Goal: Task Accomplishment & Management: Manage account settings

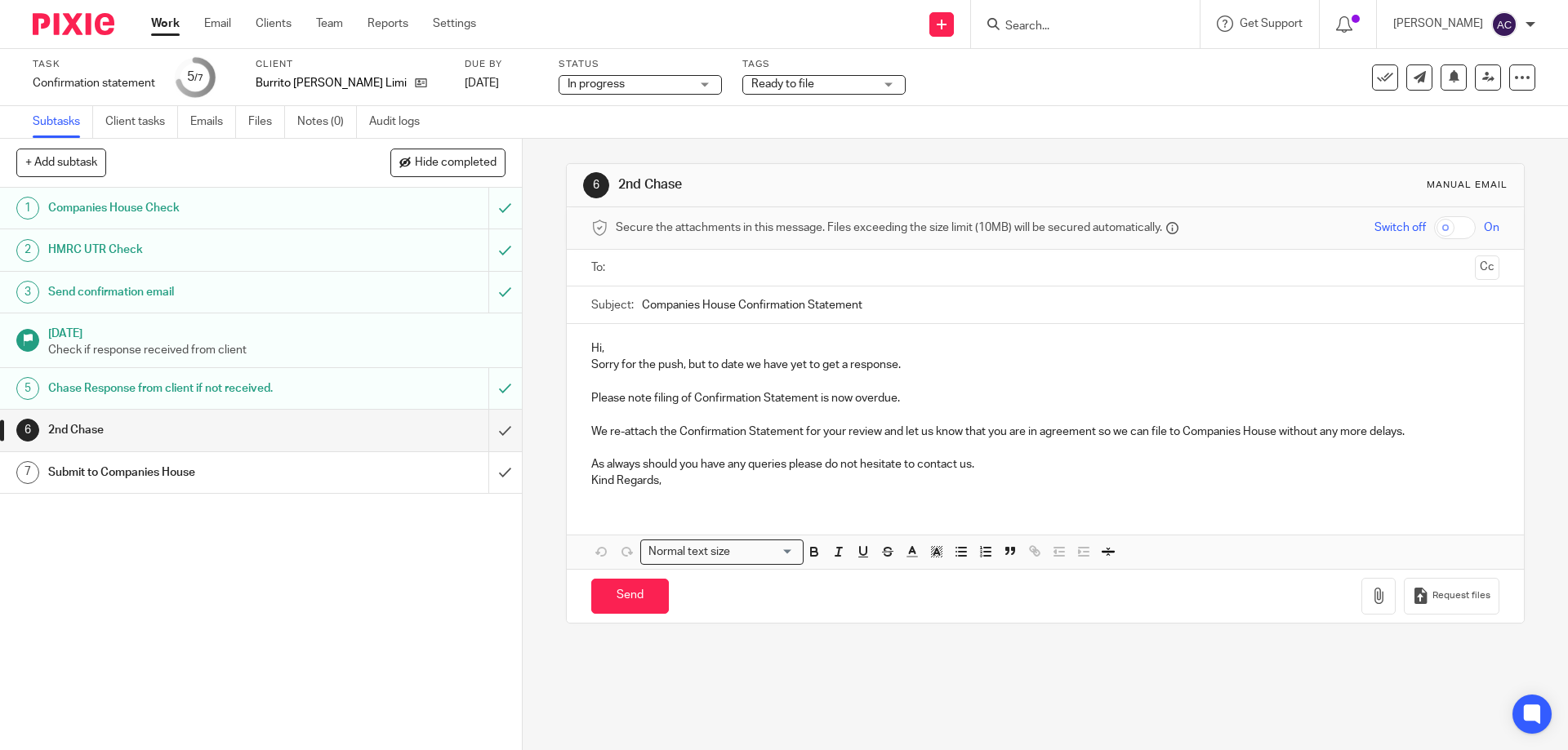
click at [407, 482] on div "Submit to Companies House" at bounding box center [260, 473] width 424 height 25
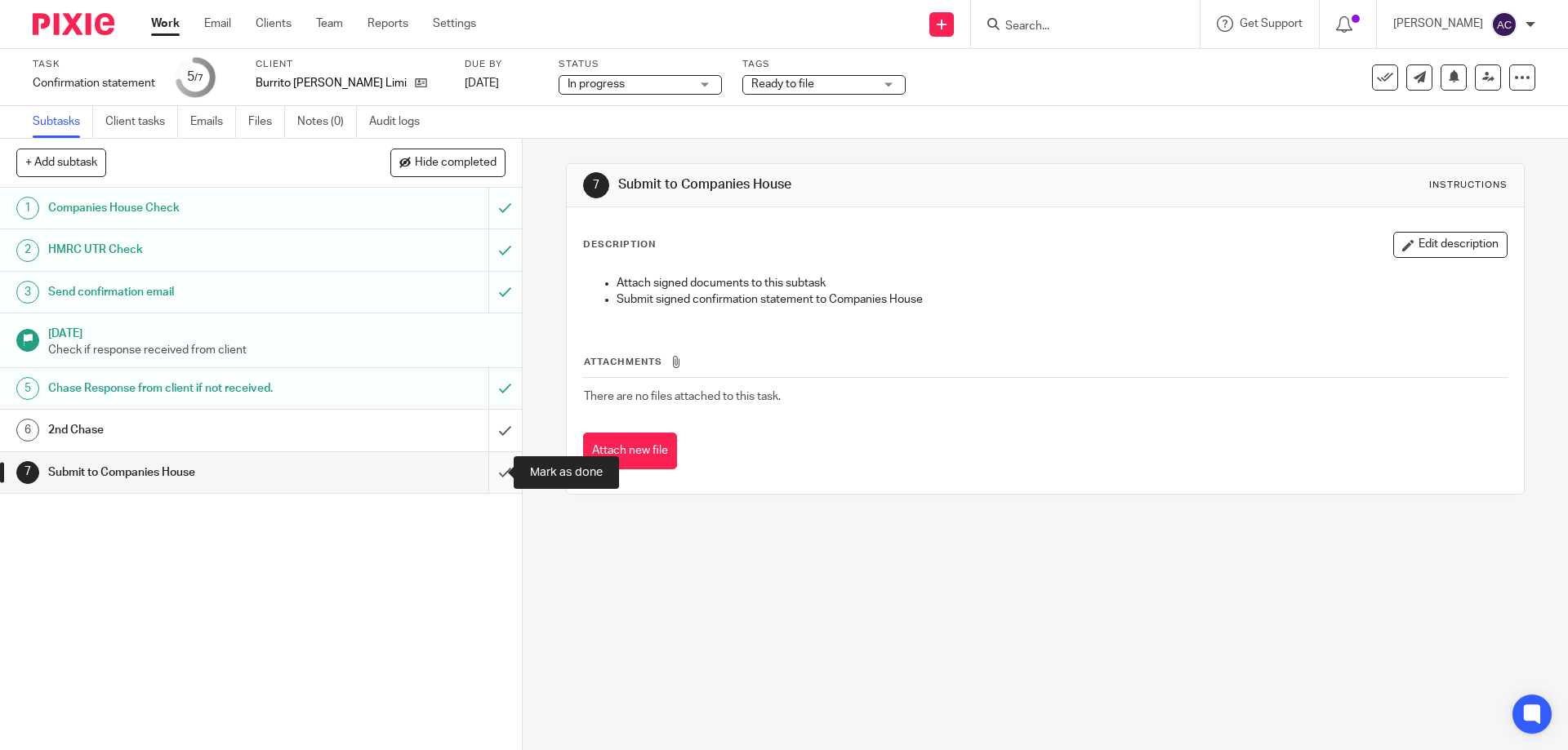
click at [483, 475] on input "submit" at bounding box center [261, 473] width 522 height 41
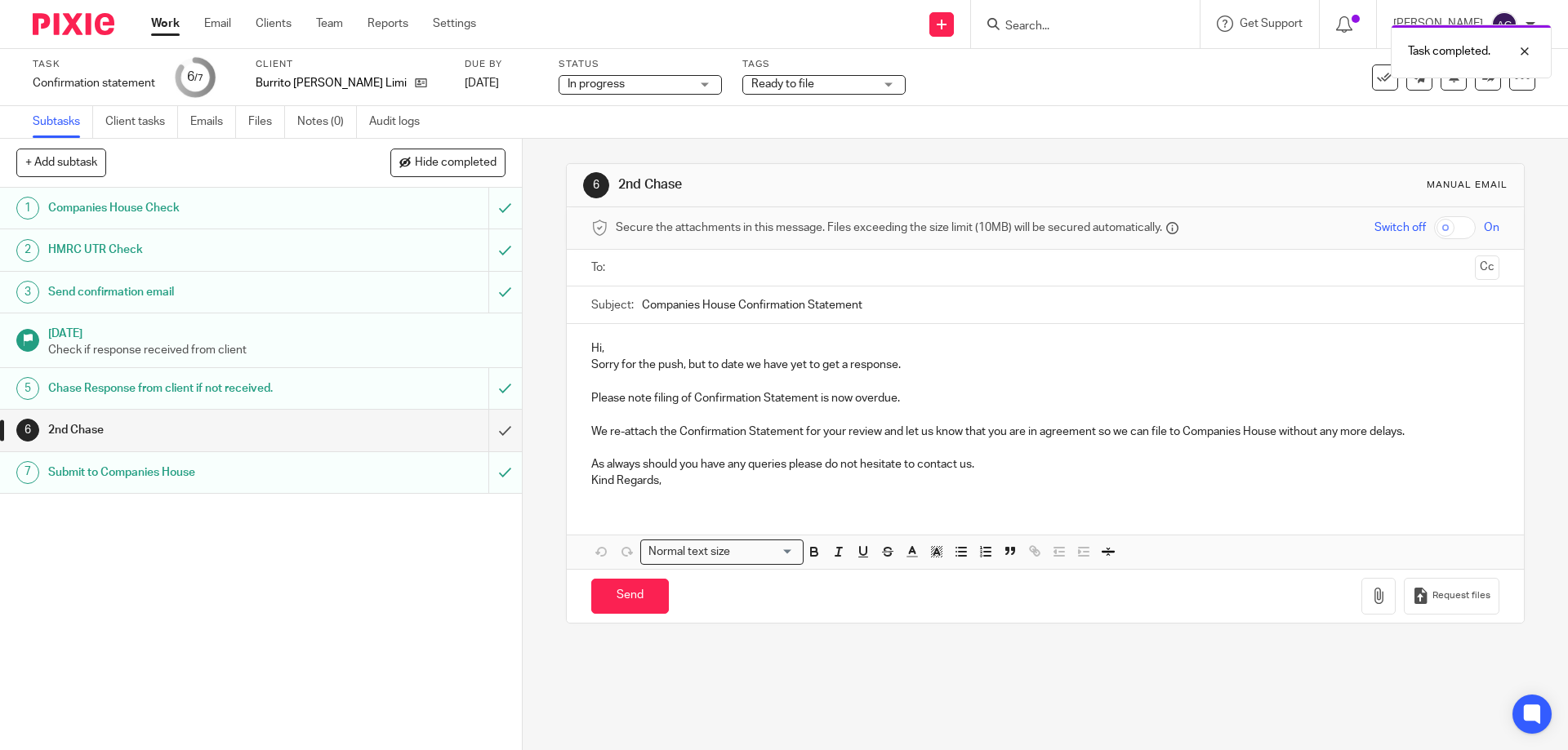
click at [419, 480] on div "Submit to Companies House" at bounding box center [260, 473] width 424 height 25
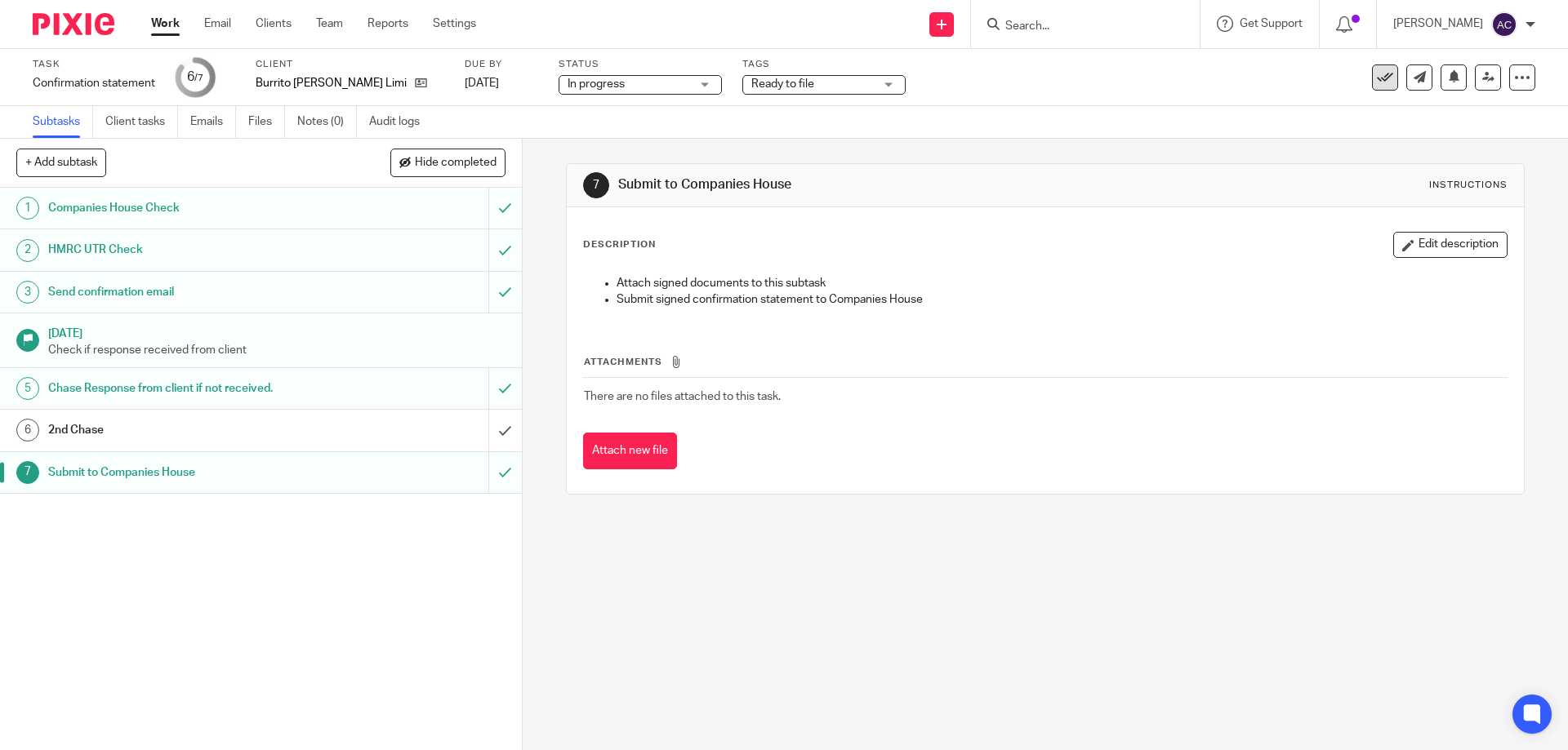
click at [1377, 78] on icon at bounding box center [1385, 77] width 17 height 17
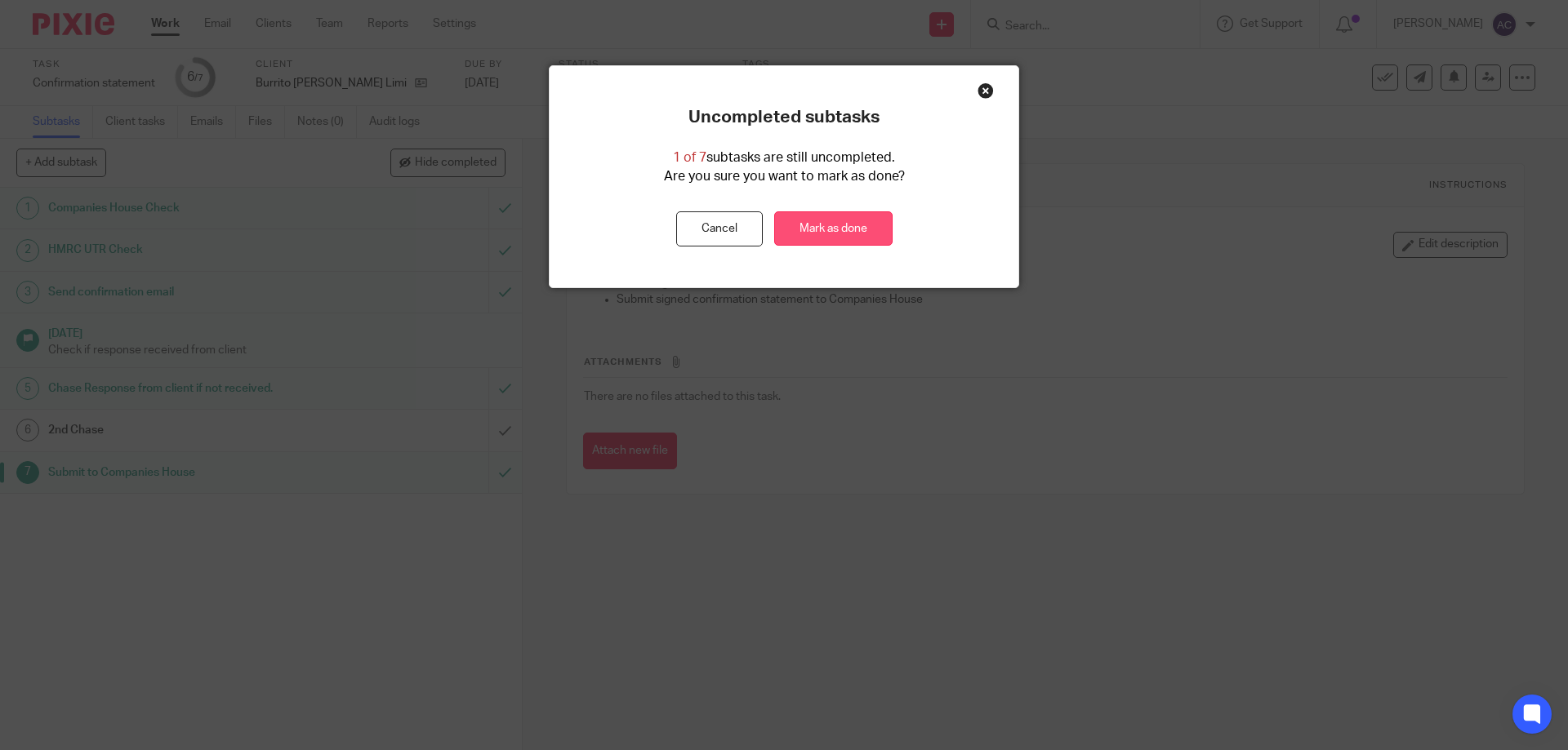
click at [850, 230] on link "Mark as done" at bounding box center [833, 229] width 118 height 35
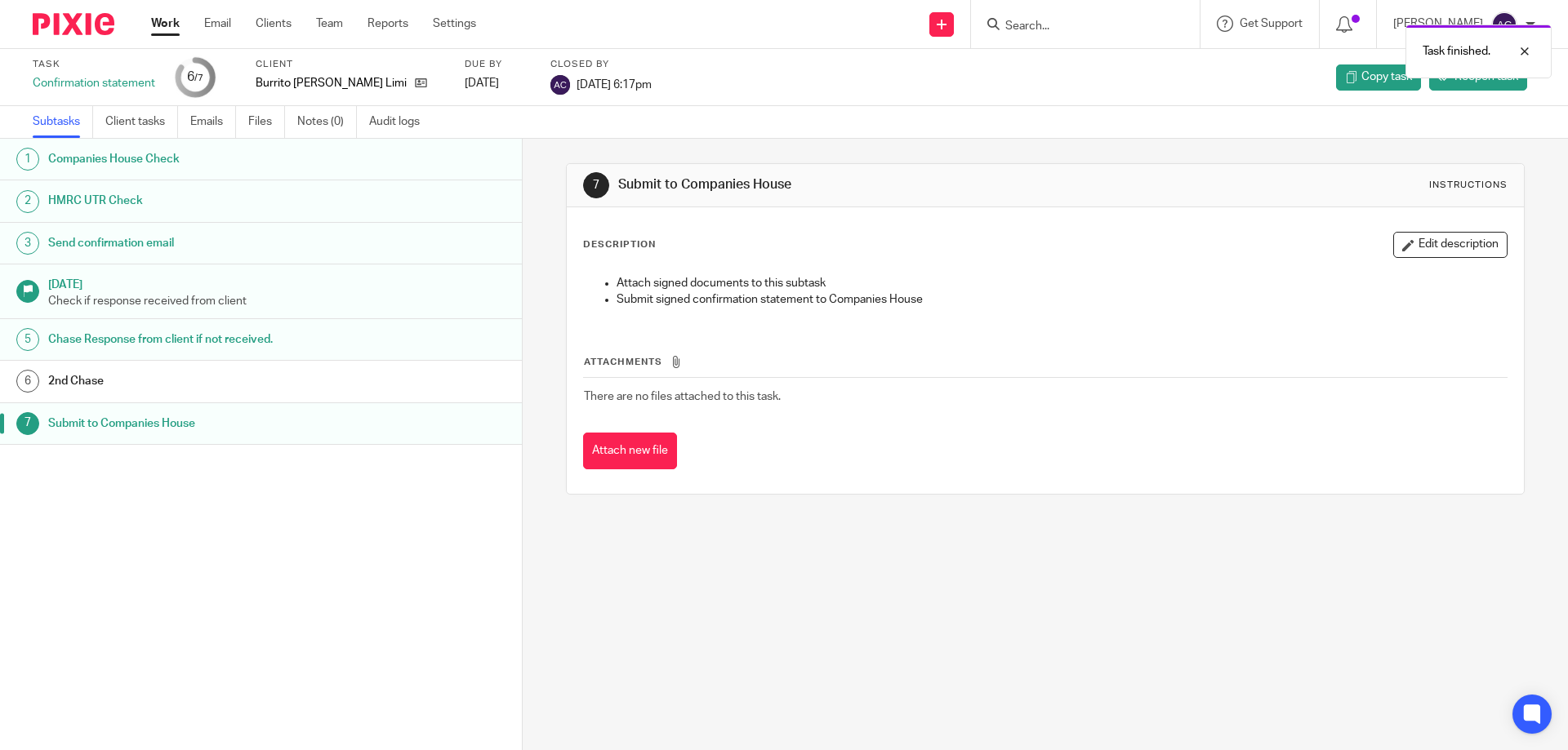
click at [1092, 25] on div "Task finished." at bounding box center [1168, 47] width 768 height 62
click at [1057, 25] on input "Search" at bounding box center [1078, 26] width 147 height 15
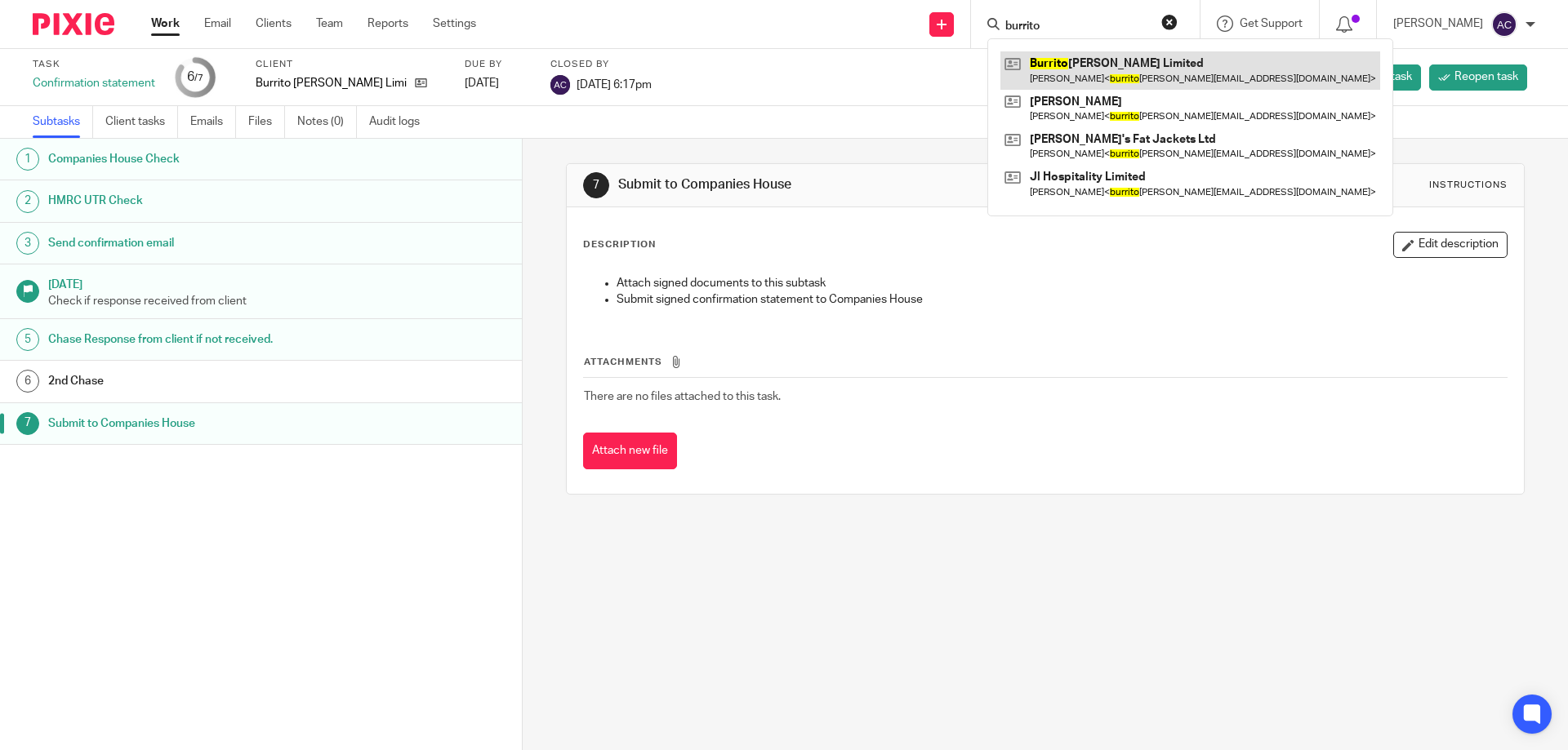
type input "burrito"
click at [1041, 66] on link at bounding box center [1190, 70] width 380 height 38
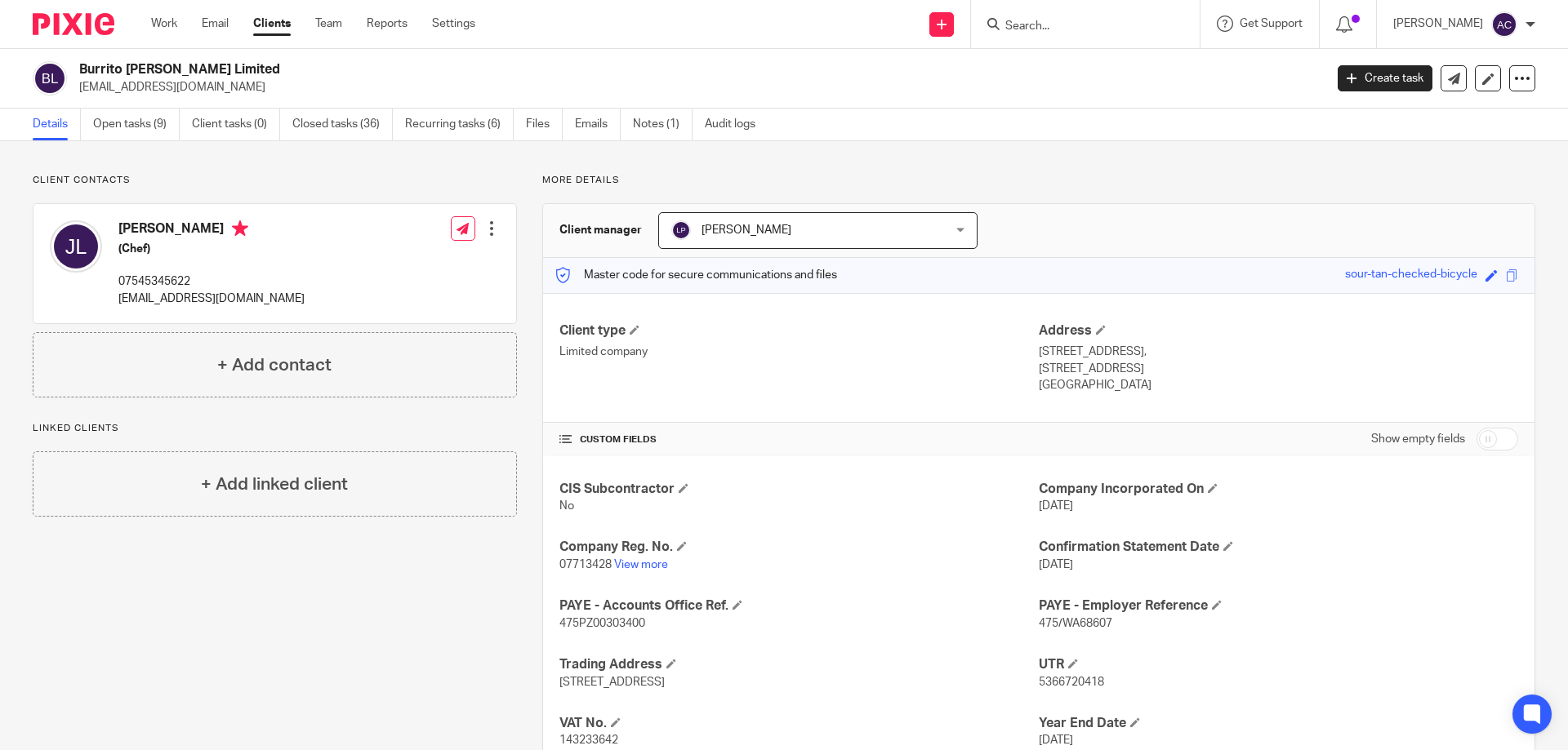
click at [1050, 19] on input "Search" at bounding box center [1078, 26] width 147 height 15
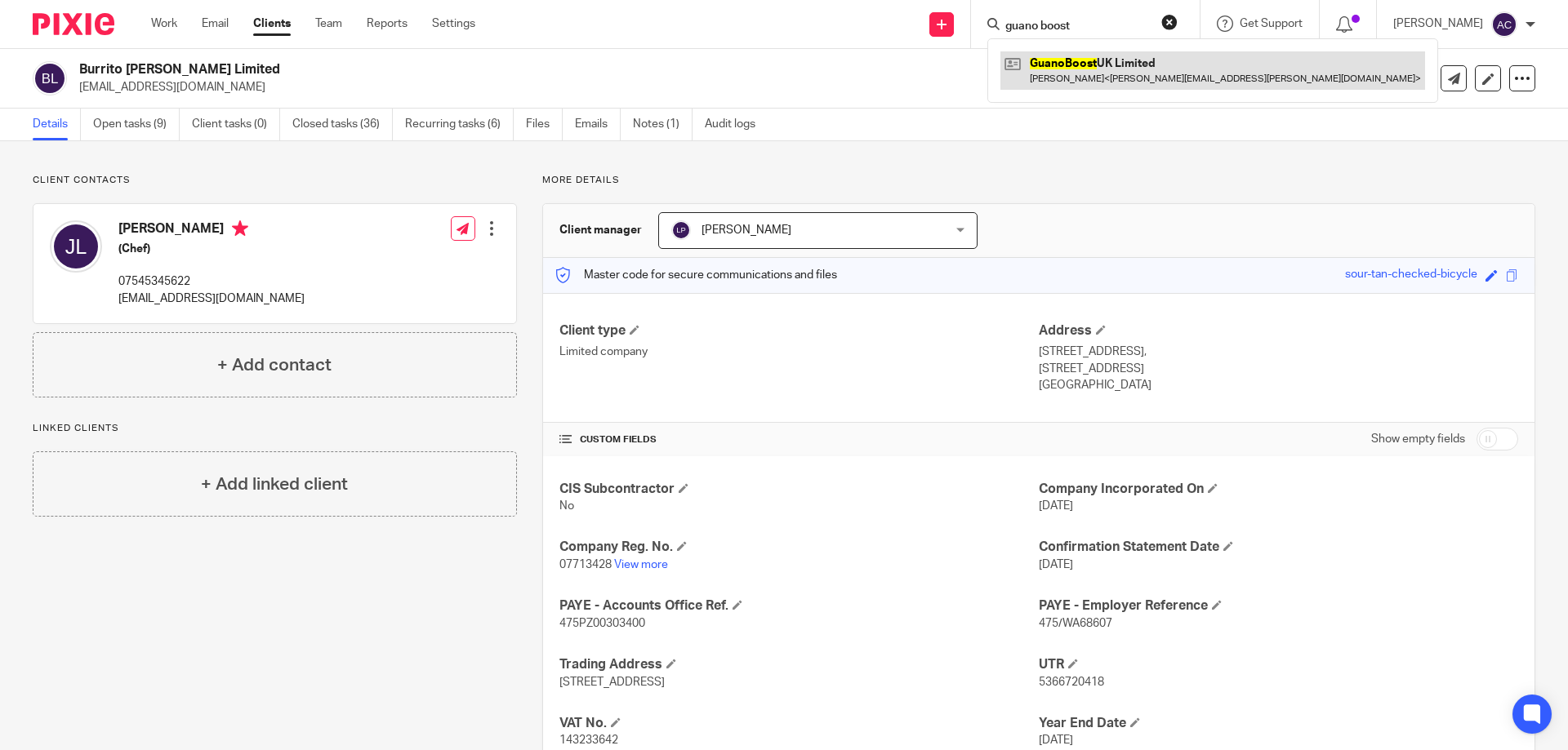
type input "guano boost"
click at [1087, 63] on link at bounding box center [1213, 70] width 425 height 38
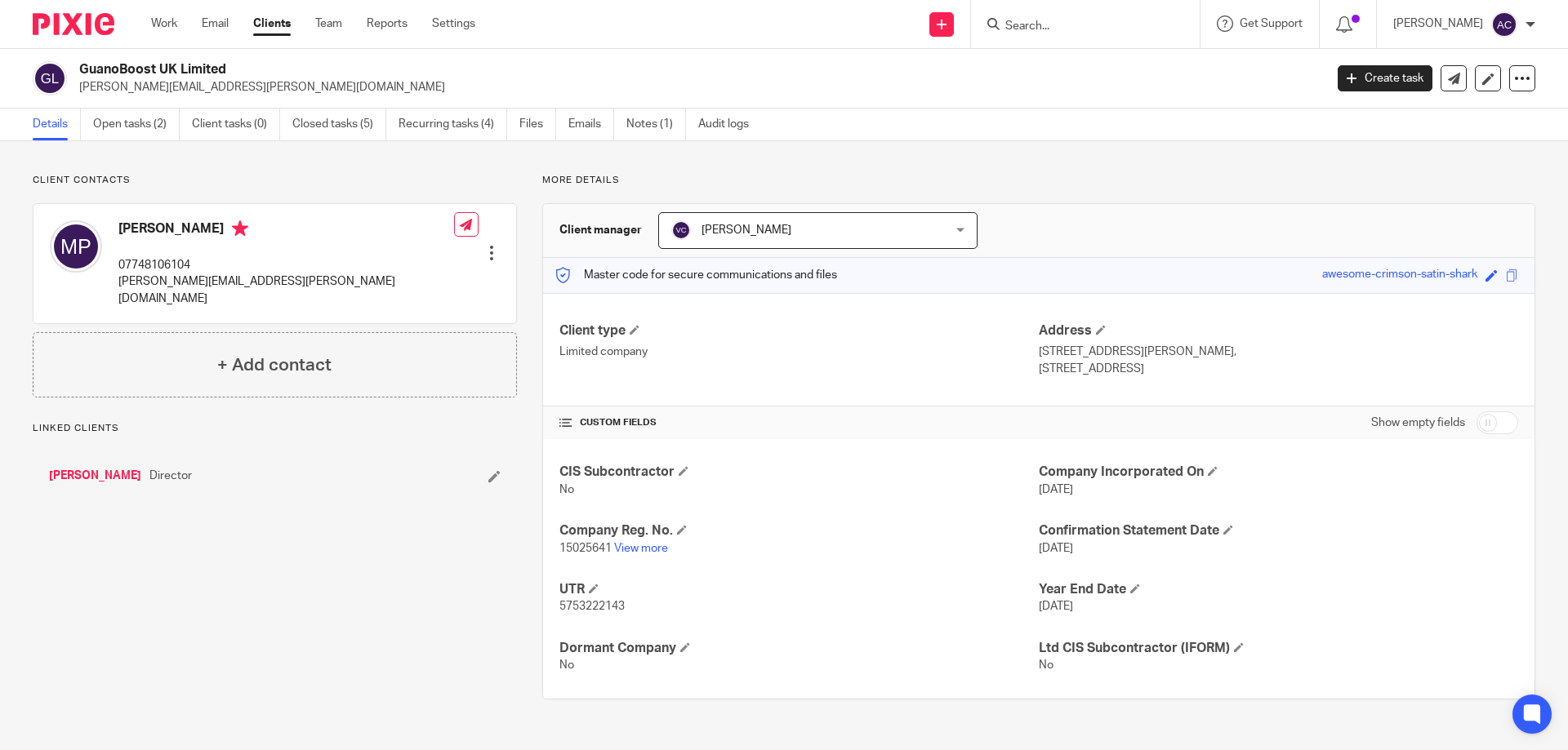
click at [621, 554] on p "15025641 View more" at bounding box center [799, 548] width 479 height 17
click at [655, 547] on link "View more" at bounding box center [641, 548] width 54 height 11
click at [872, 18] on div "Send new email Create task Add client Get Support Contact via email Check our d…" at bounding box center [1034, 24] width 1068 height 48
click at [793, 72] on h2 "GuanoBoost UK Limited" at bounding box center [572, 70] width 987 height 18
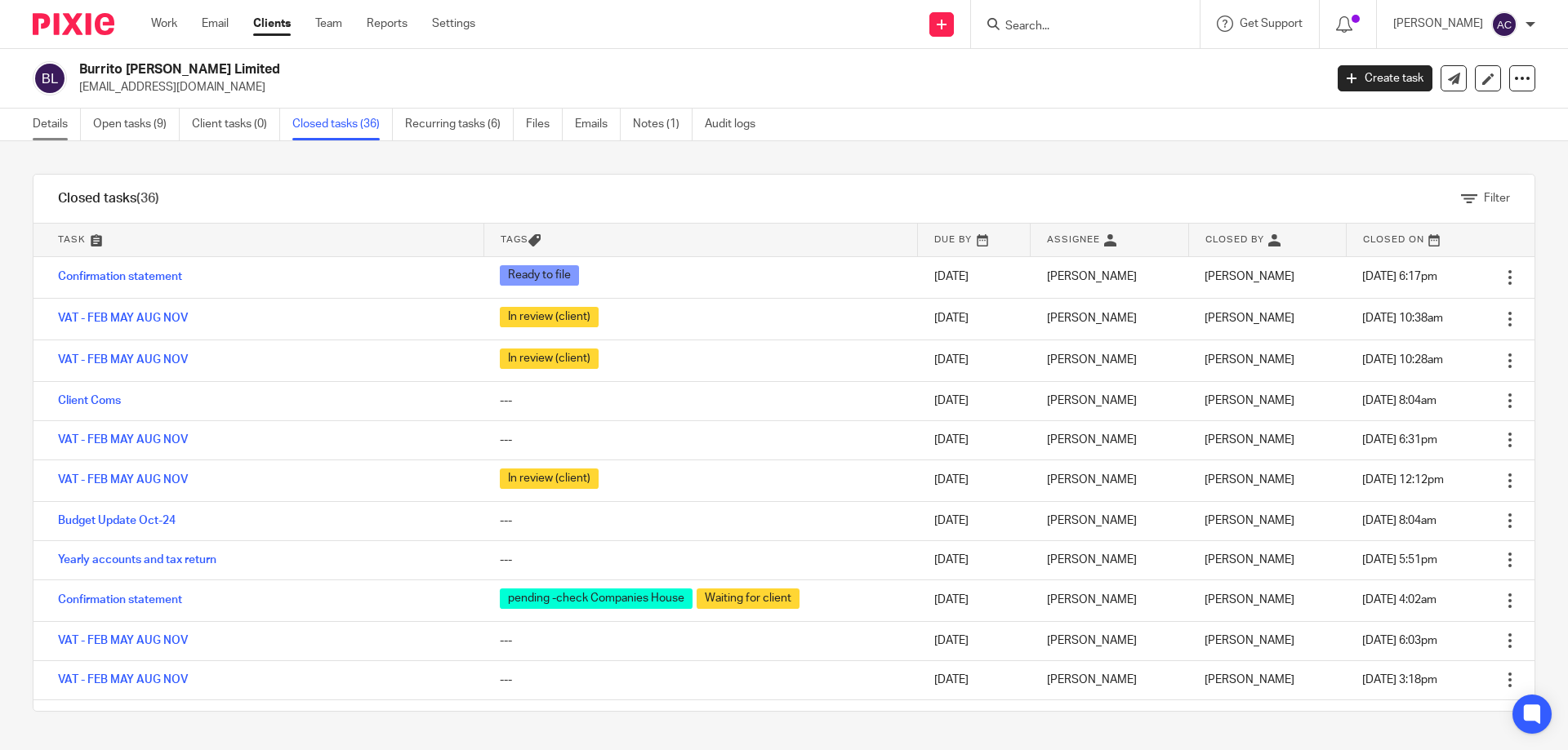
click at [32, 120] on link "Details" at bounding box center [56, 125] width 48 height 32
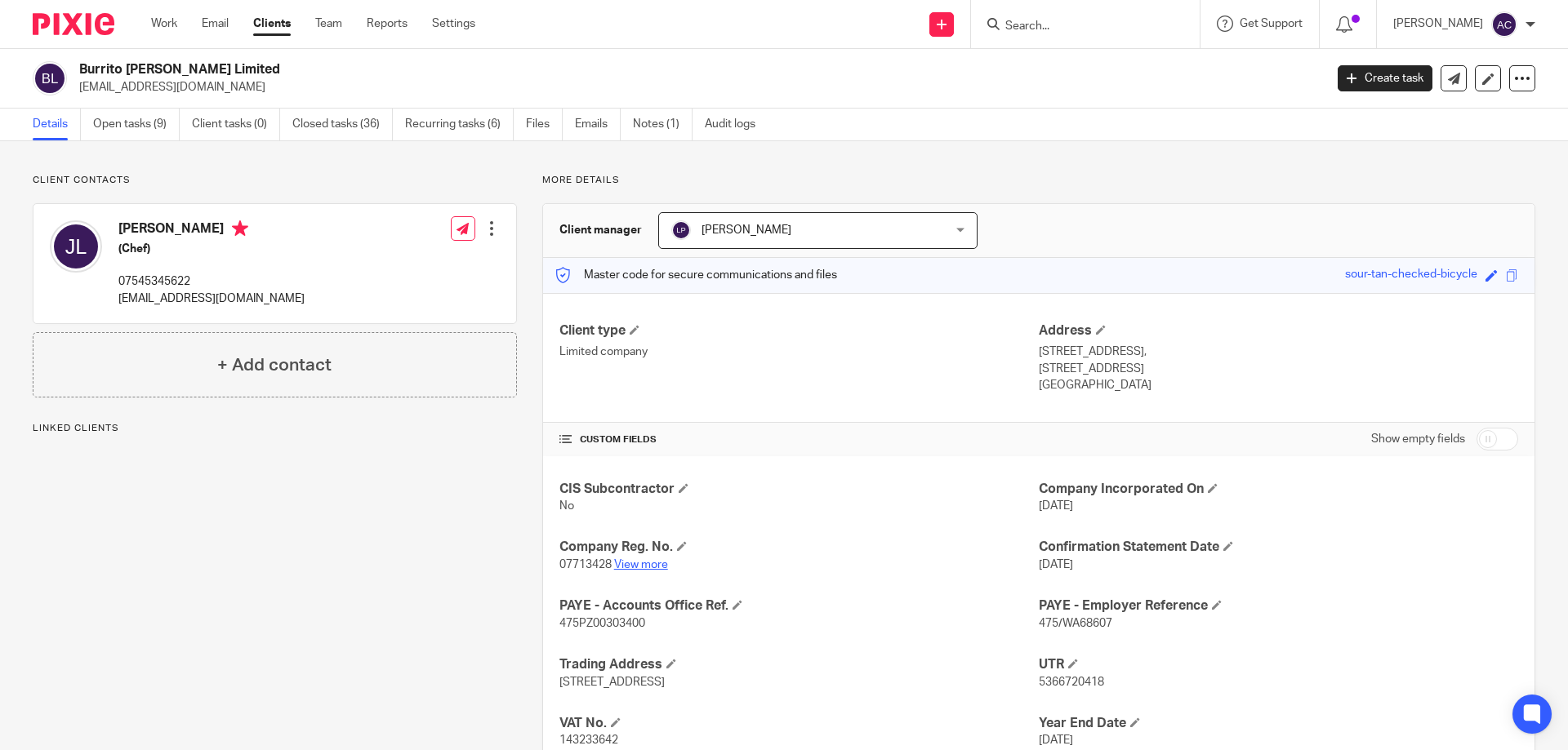
click at [637, 561] on link "View more" at bounding box center [641, 565] width 54 height 11
